Goal: Contribute content: Add original content to the website for others to see

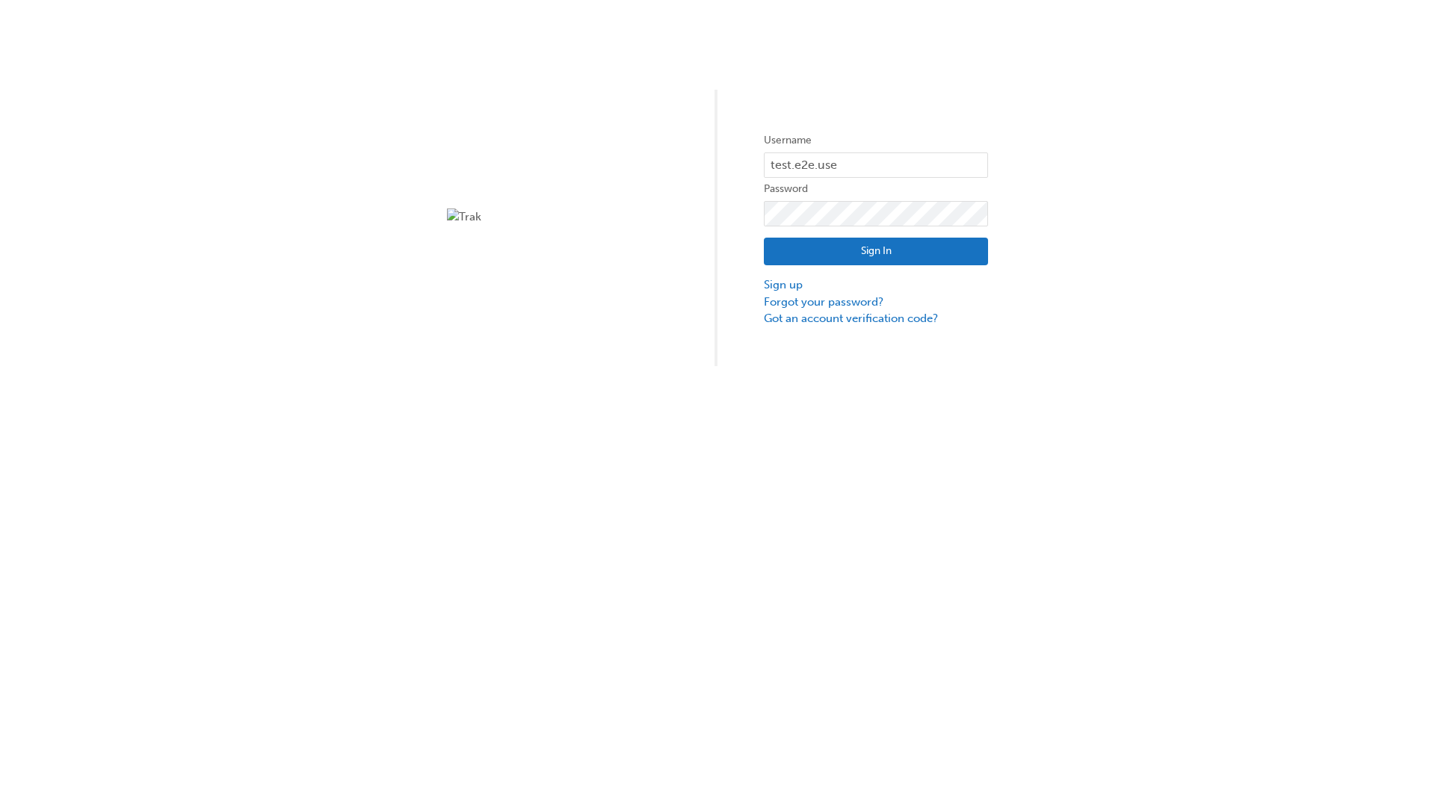
type input "test.e2e.user31"
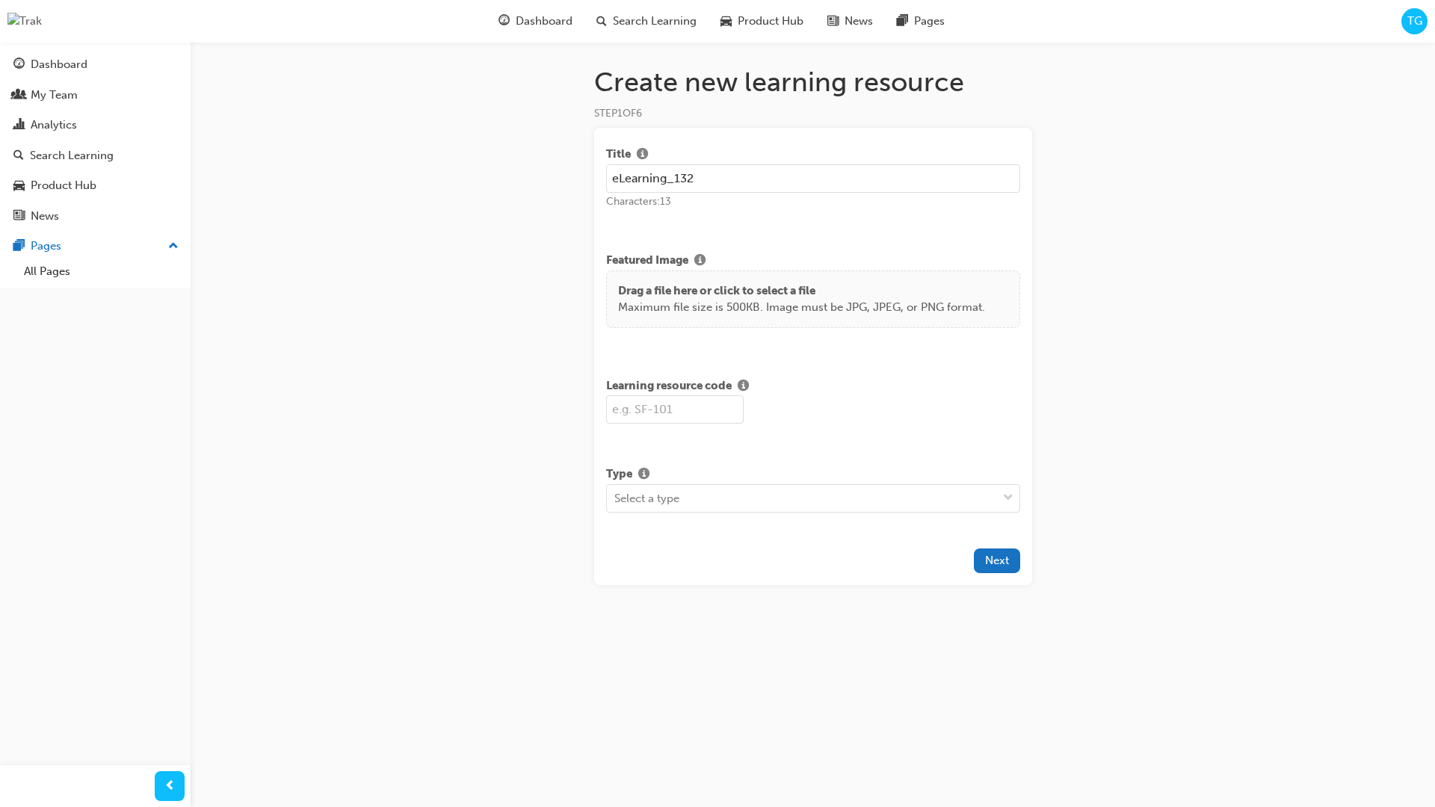
type input "eLearning_132"
type input "SF132"
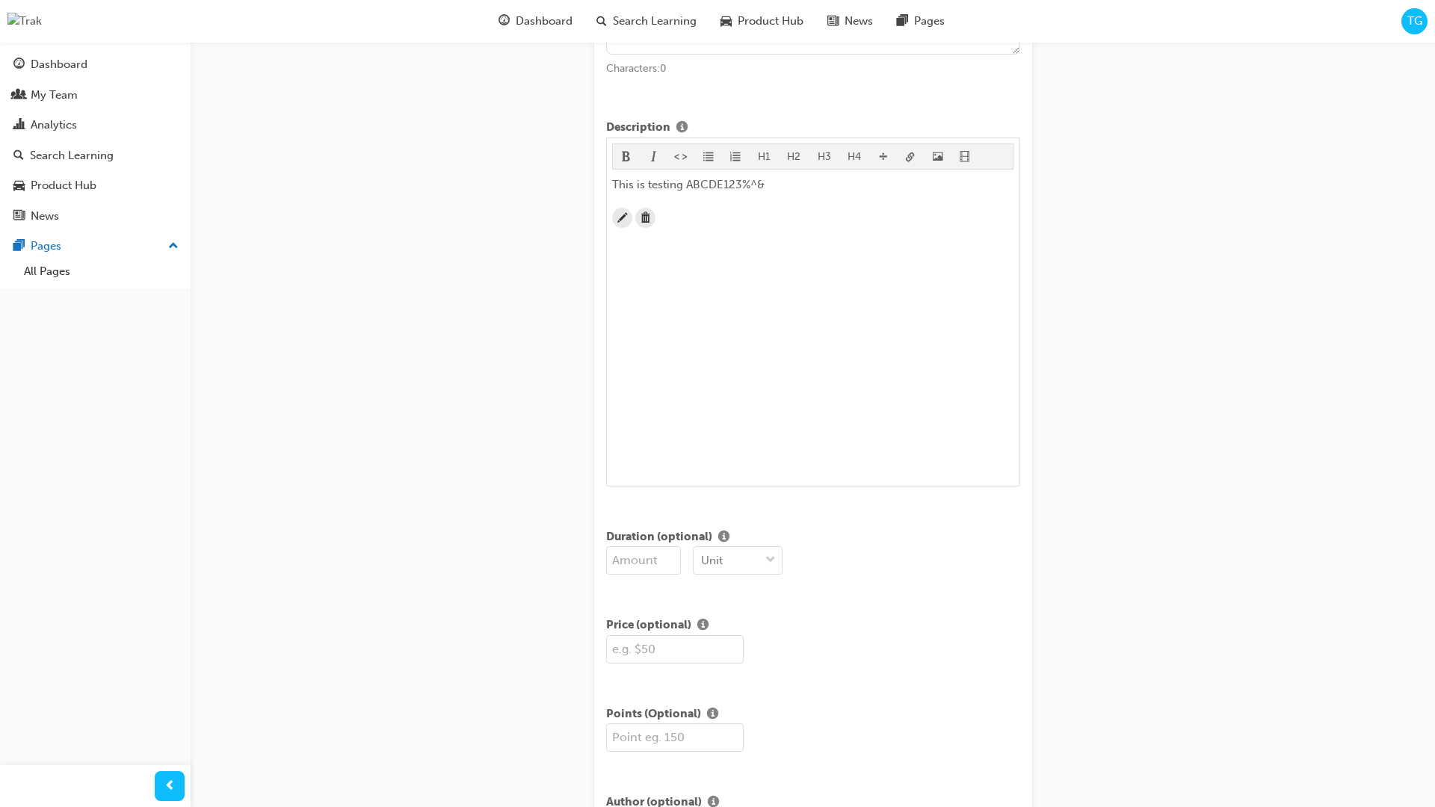
scroll to position [362, 0]
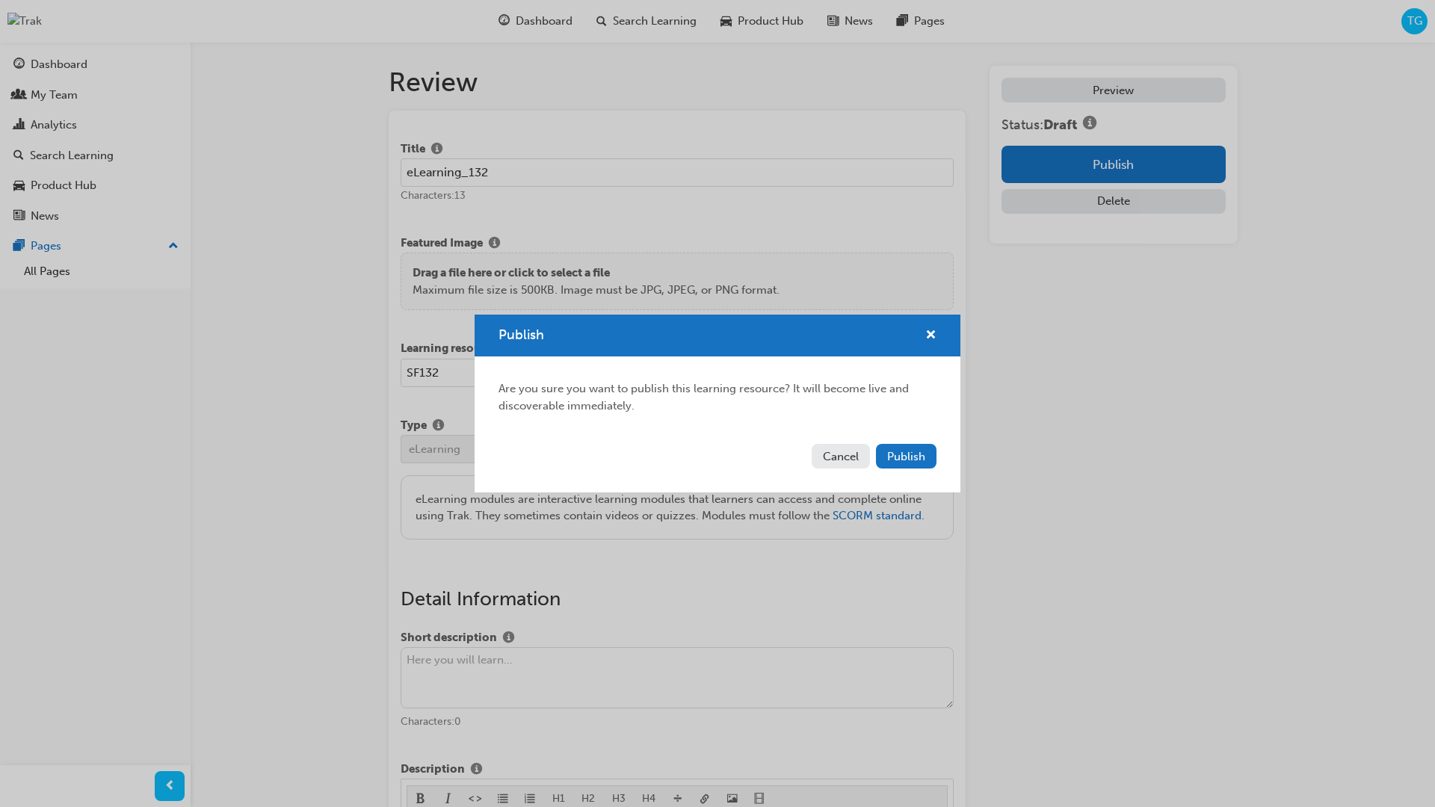
scroll to position [284, 0]
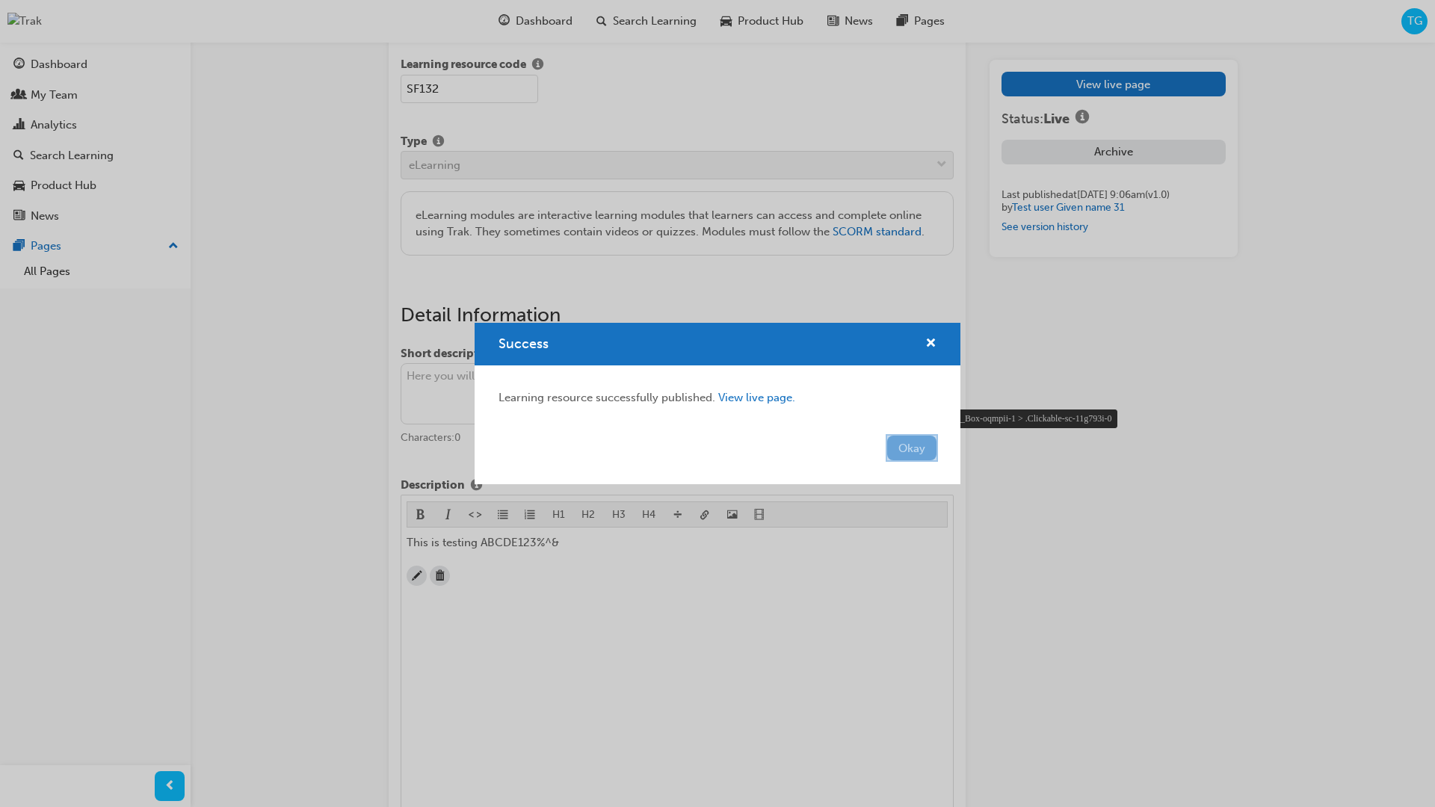
click at [929, 455] on div at bounding box center [912, 448] width 52 height 28
click at [908, 448] on div at bounding box center [912, 448] width 52 height 28
click at [936, 450] on div at bounding box center [912, 448] width 52 height 28
click at [927, 448] on button "Okay" at bounding box center [911, 448] width 49 height 25
